Goal: Transaction & Acquisition: Purchase product/service

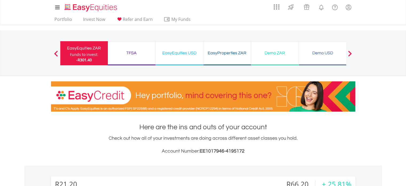
scroll to position [51, 102]
click at [62, 17] on link "Portfolio" at bounding box center [63, 21] width 22 height 8
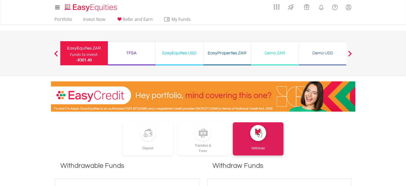
click at [93, 54] on div "Funds to invest:" at bounding box center [84, 54] width 28 height 5
click at [129, 49] on div "TFSA" at bounding box center [131, 52] width 41 height 7
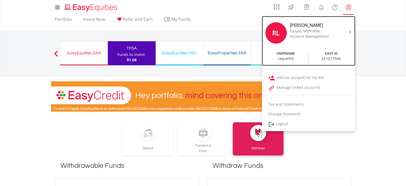
click at [347, 30] on div at bounding box center [350, 31] width 8 height 5
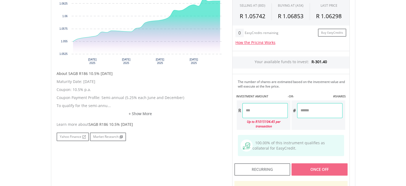
scroll to position [192, 0]
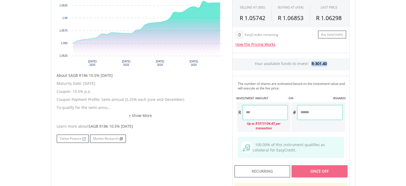
drag, startPoint x: 312, startPoint y: 61, endPoint x: 342, endPoint y: 67, distance: 30.9
click at [342, 67] on div "Your available funds to invest: R-301.40" at bounding box center [291, 64] width 117 height 12
copy span "R-301.40"
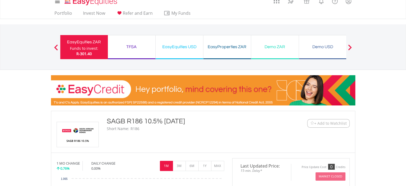
scroll to position [0, 0]
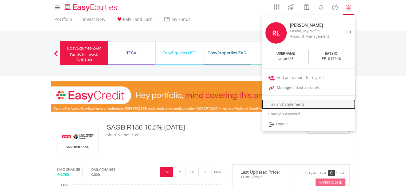
click at [295, 103] on link "Tax and Statements" at bounding box center [308, 104] width 93 height 10
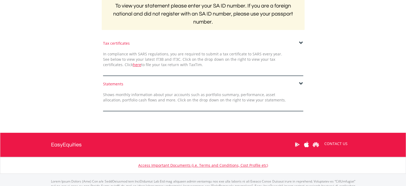
scroll to position [115, 0]
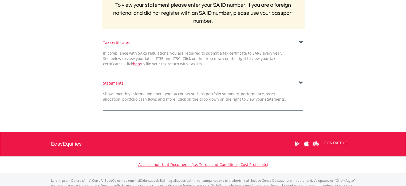
click at [301, 81] on span at bounding box center [301, 83] width 4 height 4
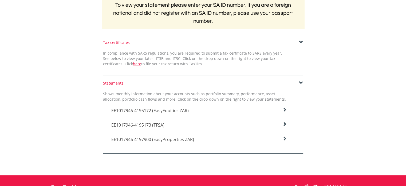
click at [283, 108] on icon at bounding box center [285, 109] width 4 height 4
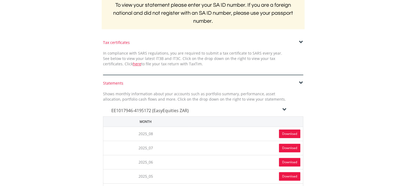
click at [288, 131] on link "Download" at bounding box center [289, 133] width 21 height 9
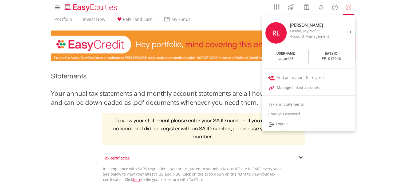
click at [351, 8] on lord-icon "My Profile" at bounding box center [348, 7] width 7 height 7
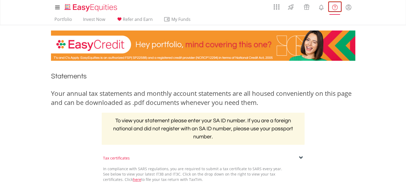
click at [339, 8] on link "FAQ's and Support" at bounding box center [335, 6] width 14 height 11
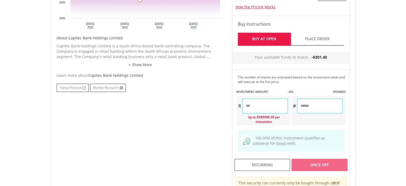
scroll to position [250, 0]
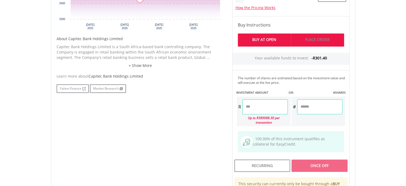
click at [319, 39] on link "Place Order" at bounding box center [317, 39] width 53 height 13
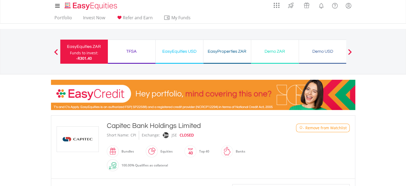
scroll to position [0, 0]
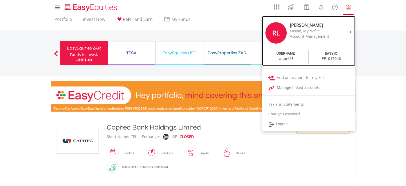
click at [348, 29] on div at bounding box center [350, 31] width 8 height 5
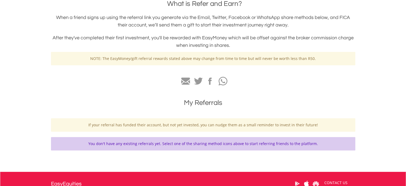
scroll to position [130, 0]
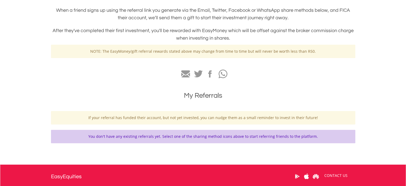
click at [406, 101] on html "My Investments Invest Now New Listings Sell My Recurring Investments Pending Or…" at bounding box center [203, 58] width 406 height 376
click at [220, 74] on icon "button" at bounding box center [223, 74] width 9 height 10
